Goal: Transaction & Acquisition: Purchase product/service

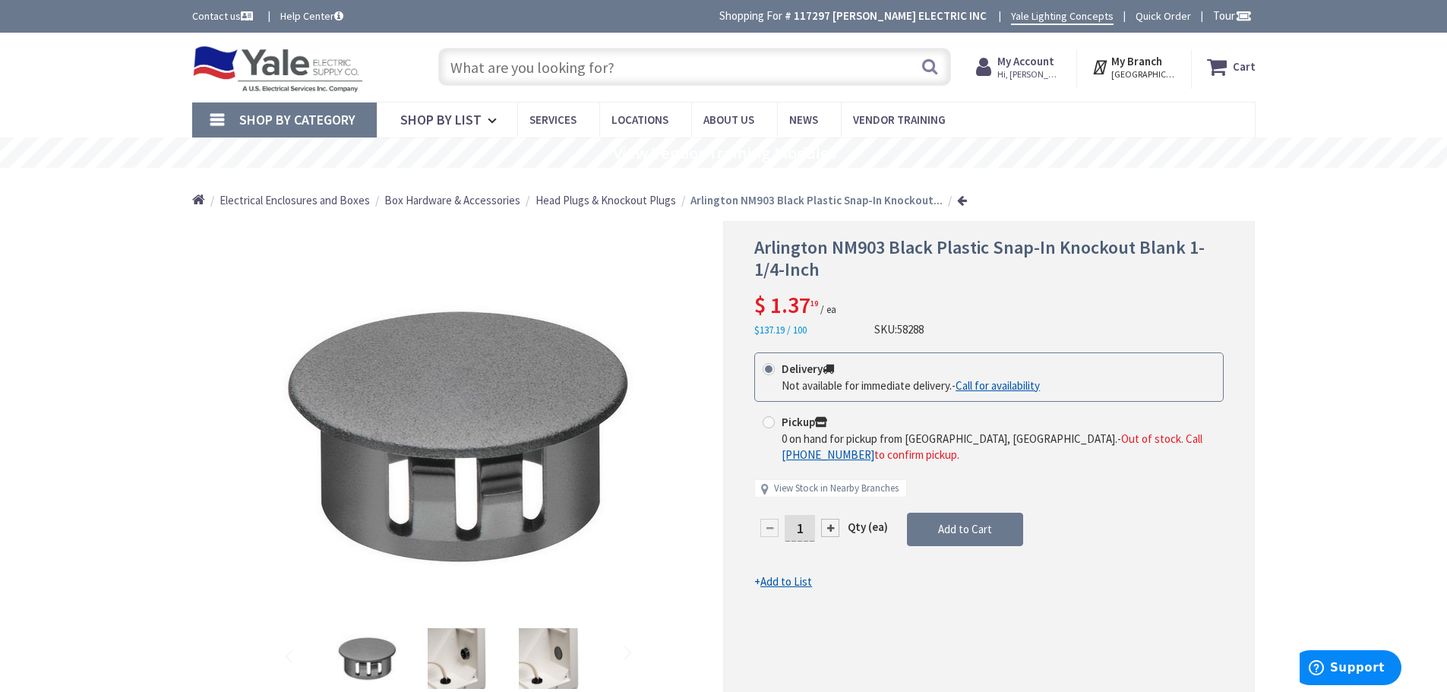
click at [570, 74] on input "text" at bounding box center [694, 67] width 513 height 38
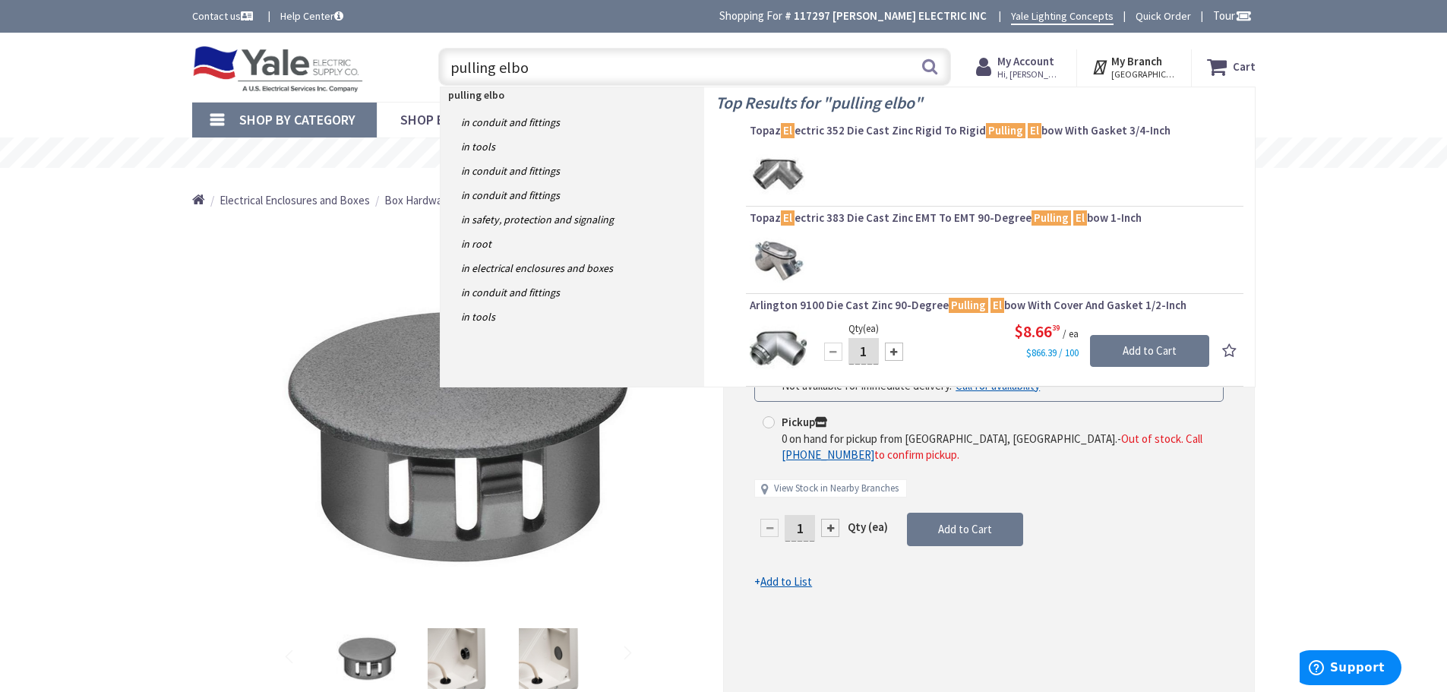
type input "pulling elbow"
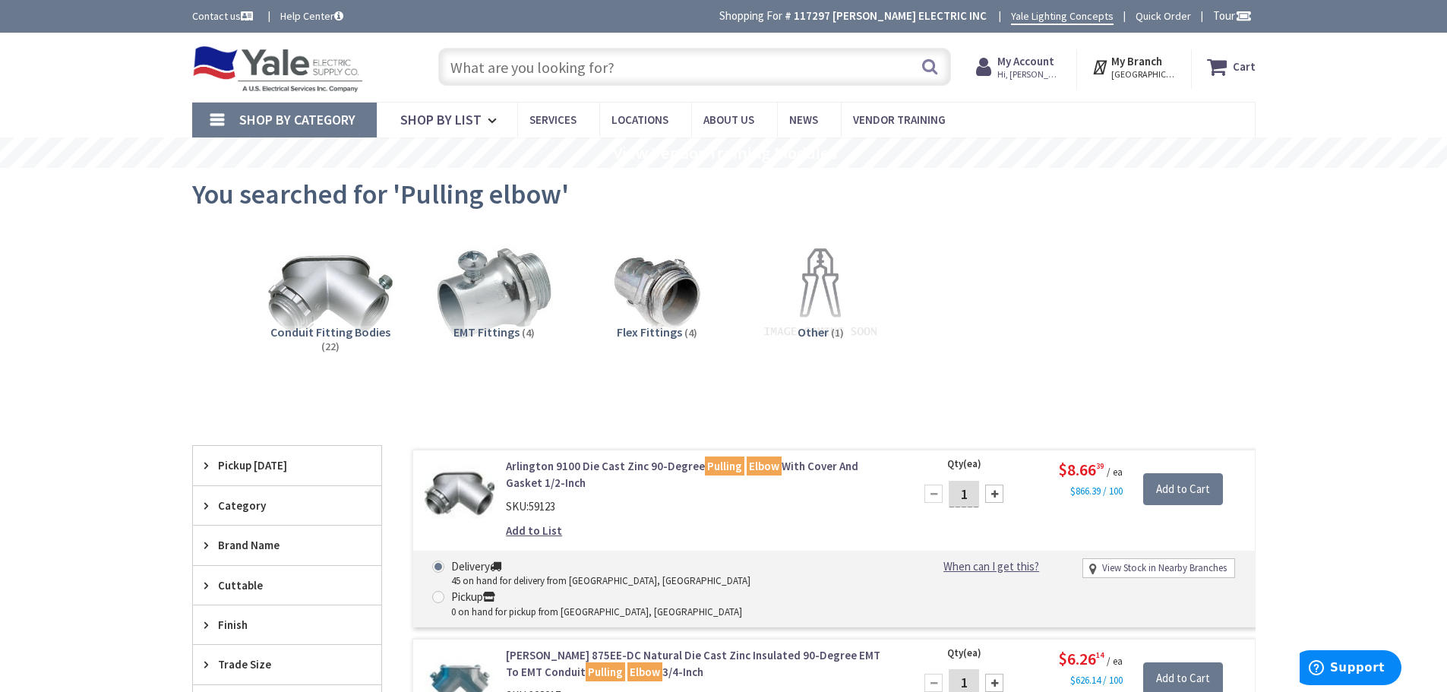
click at [513, 68] on input "text" at bounding box center [694, 67] width 513 height 38
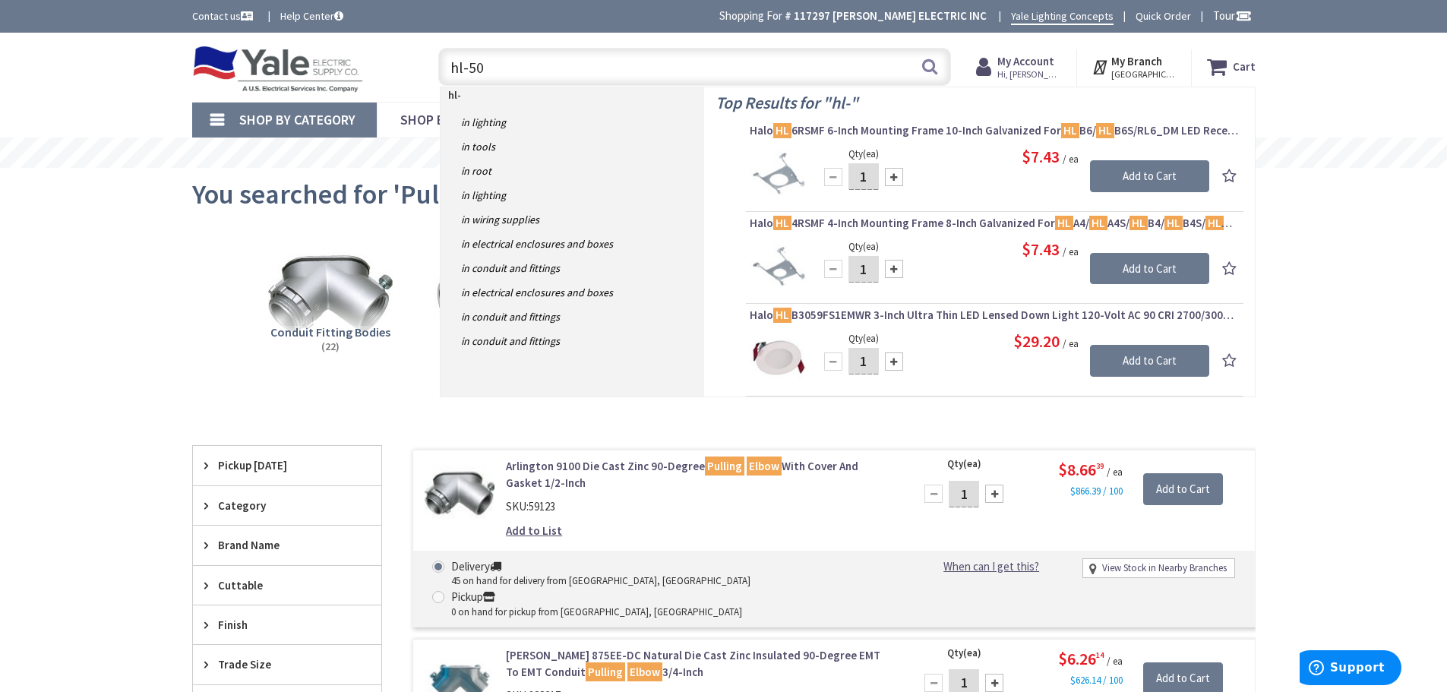
type input "hl-500"
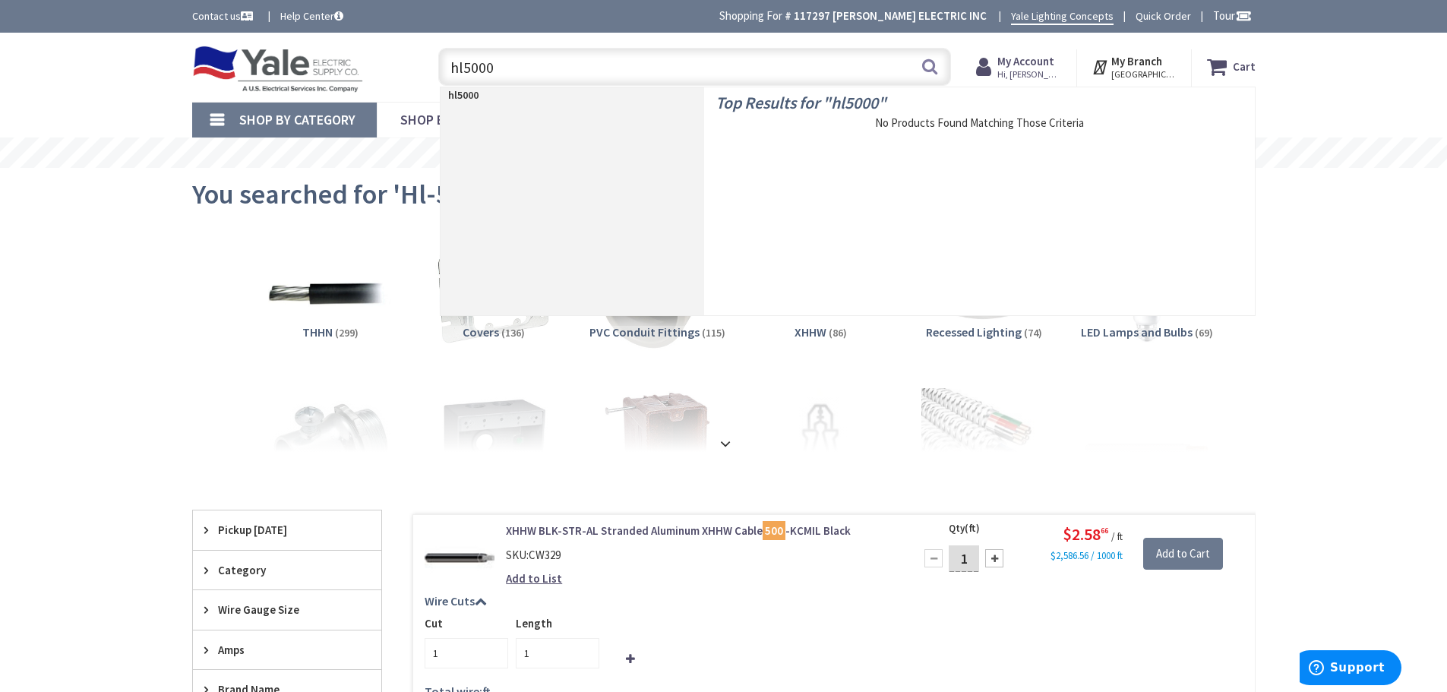
click at [1356, 90] on div "Skip to Content Toggle Nav hl5000 hl5000 Search Cart My Cart Close" at bounding box center [723, 67] width 1447 height 69
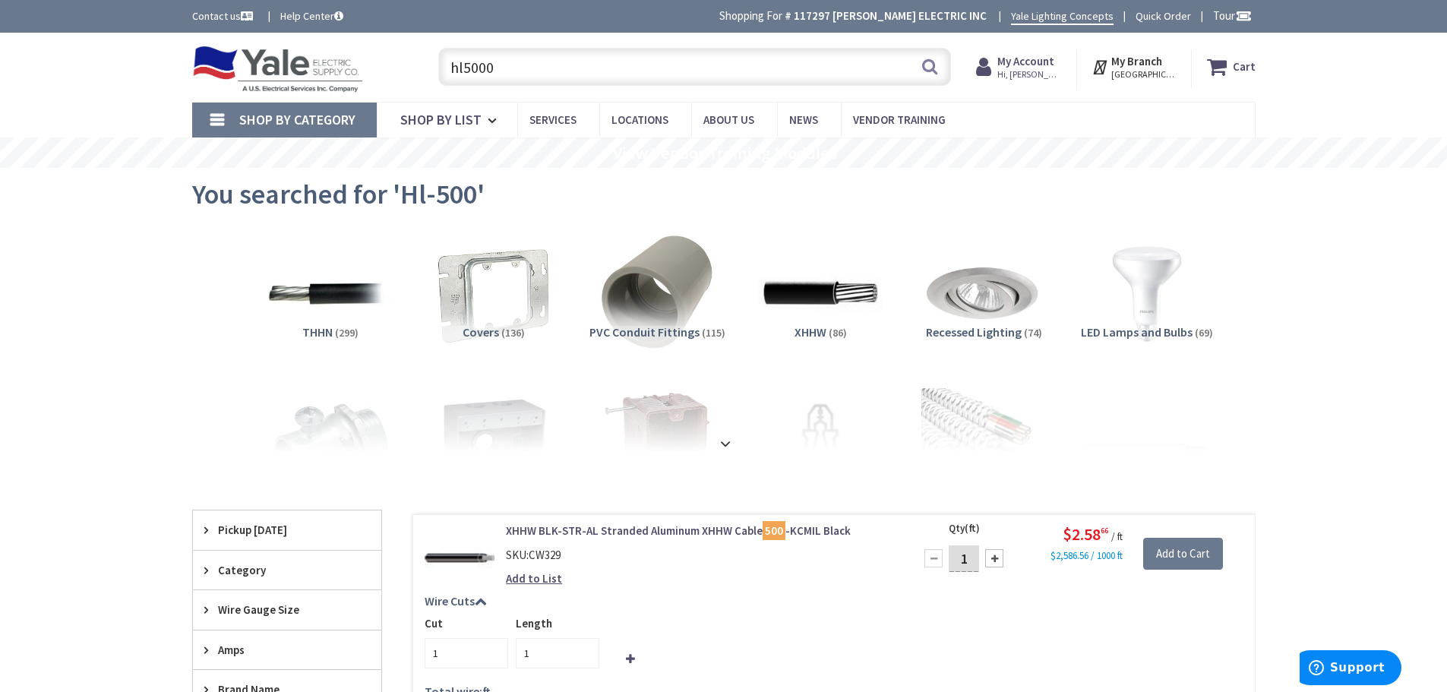
drag, startPoint x: 469, startPoint y: 77, endPoint x: 338, endPoint y: 99, distance: 132.5
click at [338, 99] on div "Skip to Content Toggle Nav hl5000 hl5000 Search Cart My Cart Close" at bounding box center [723, 67] width 1139 height 69
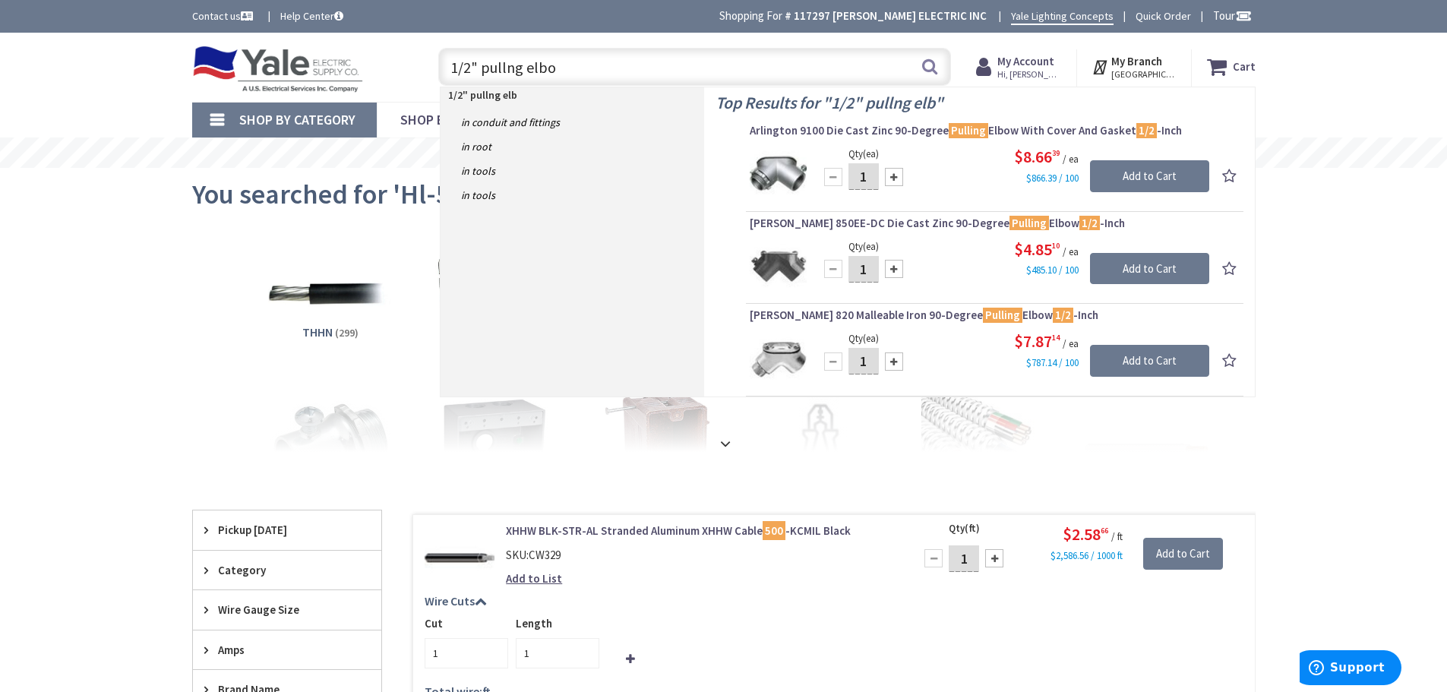
type input "1/2" pullng elbow"
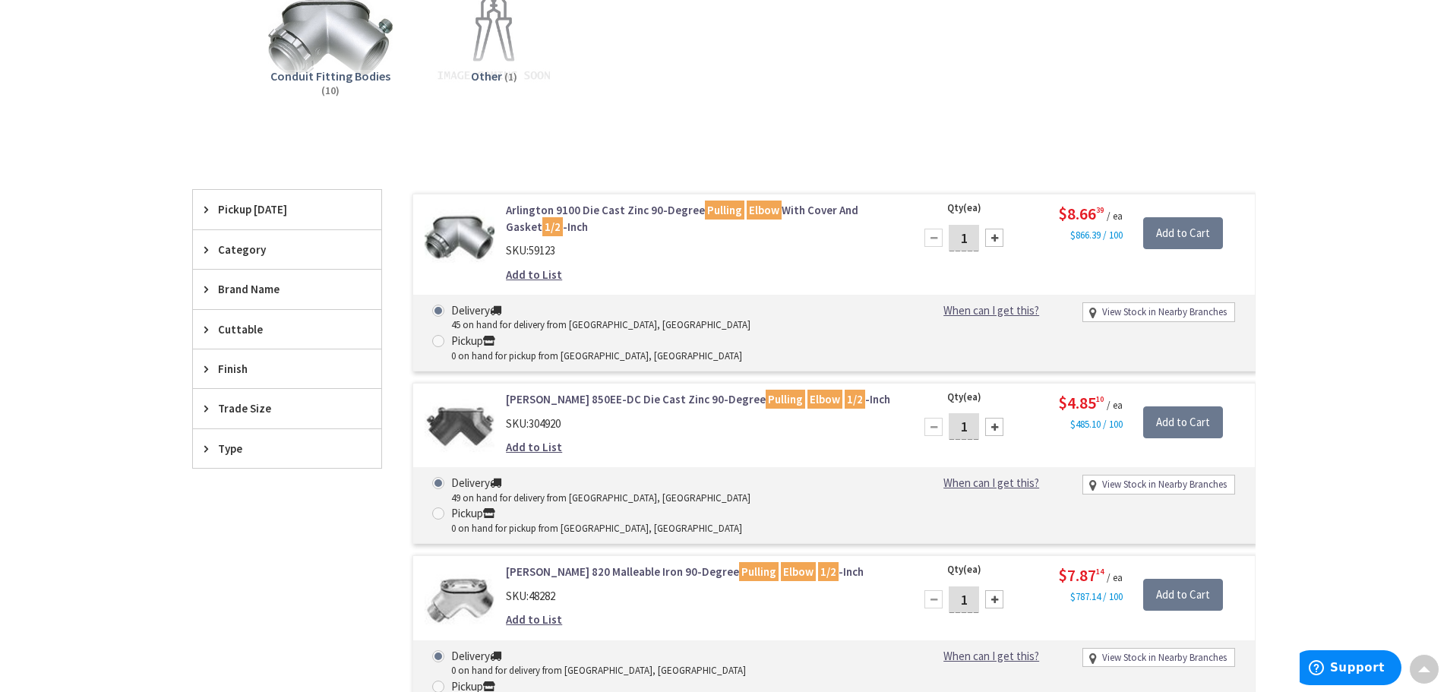
scroll to position [228, 0]
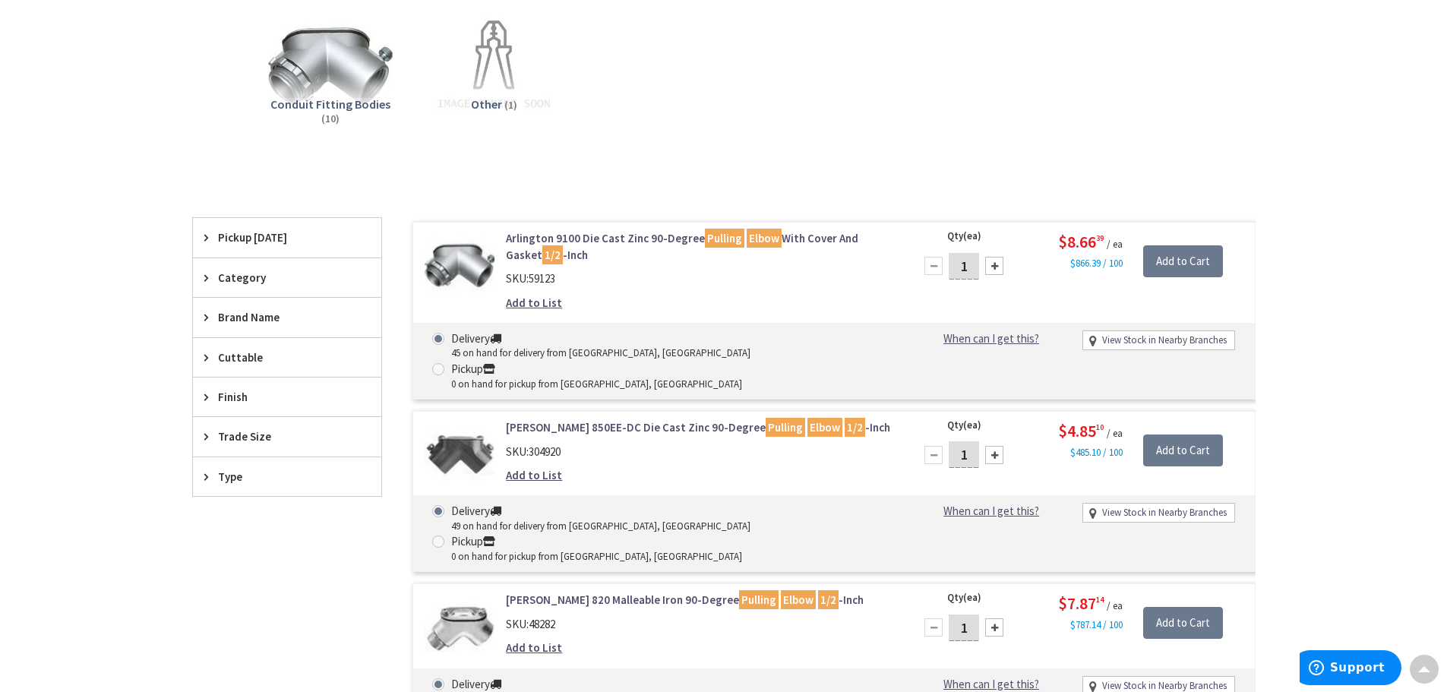
click at [623, 419] on link "Crouse-Hinds 850EE-DC Die Cast Zinc 90-Degree Pulling Elbow 1/2 -Inch" at bounding box center [699, 427] width 387 height 16
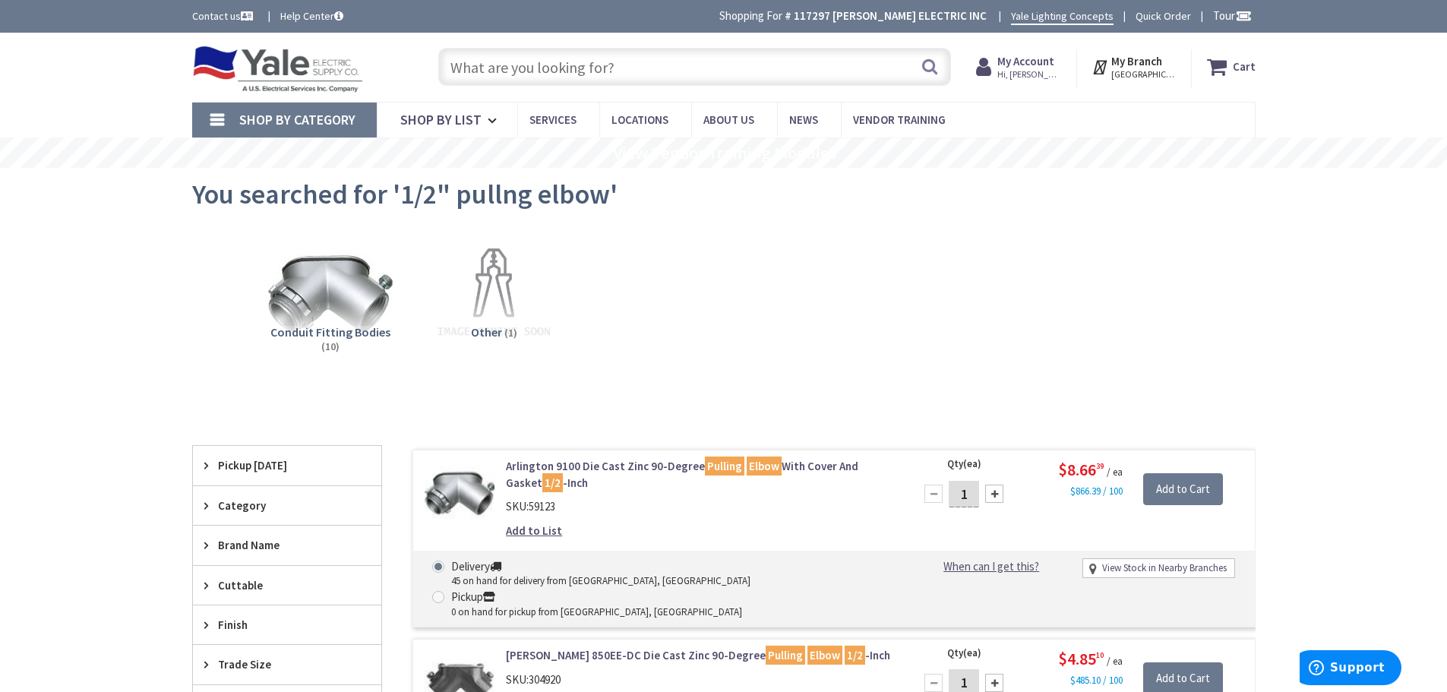
click at [526, 77] on input "text" at bounding box center [694, 67] width 513 height 38
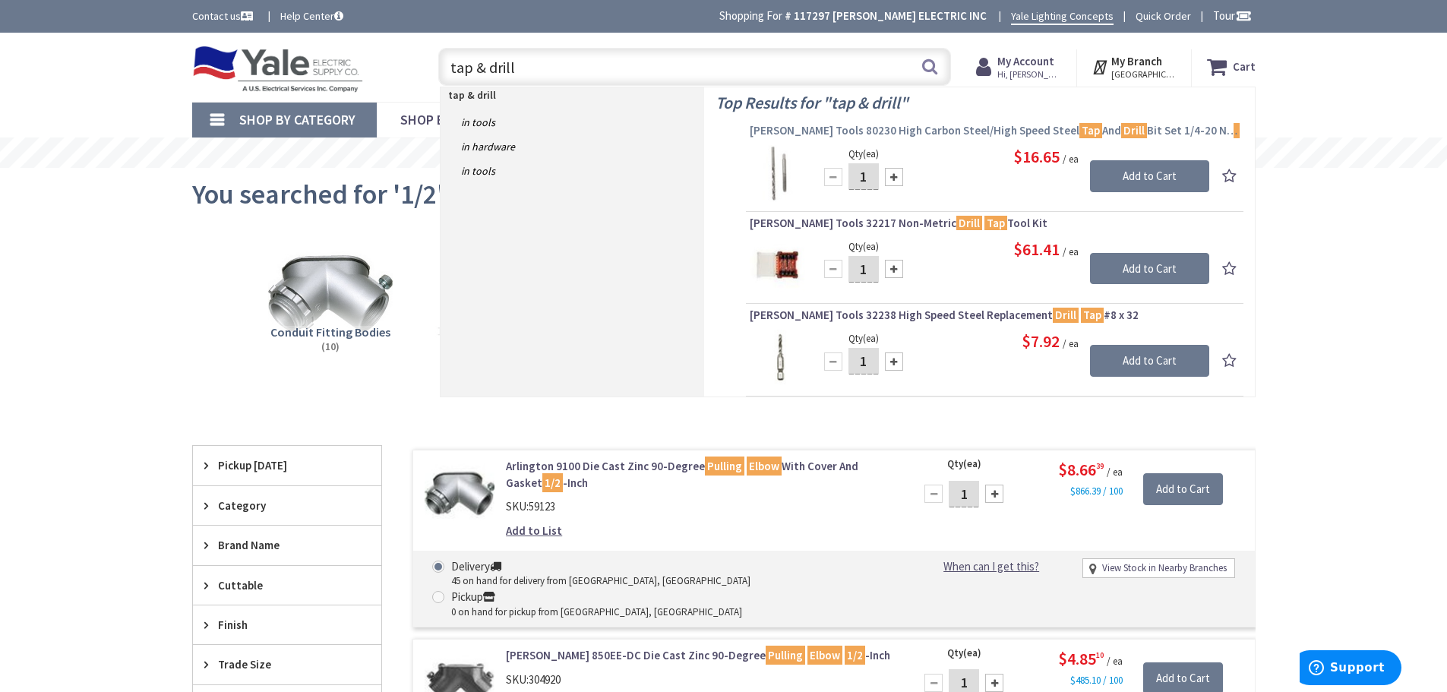
type input "tap & drill"
click at [952, 132] on span "Irwin Tools 80230 High Carbon Steel/High Speed Steel Tap And Drill Bit Set 1/4-…" at bounding box center [995, 130] width 490 height 15
